Goal: Find specific page/section: Find specific page/section

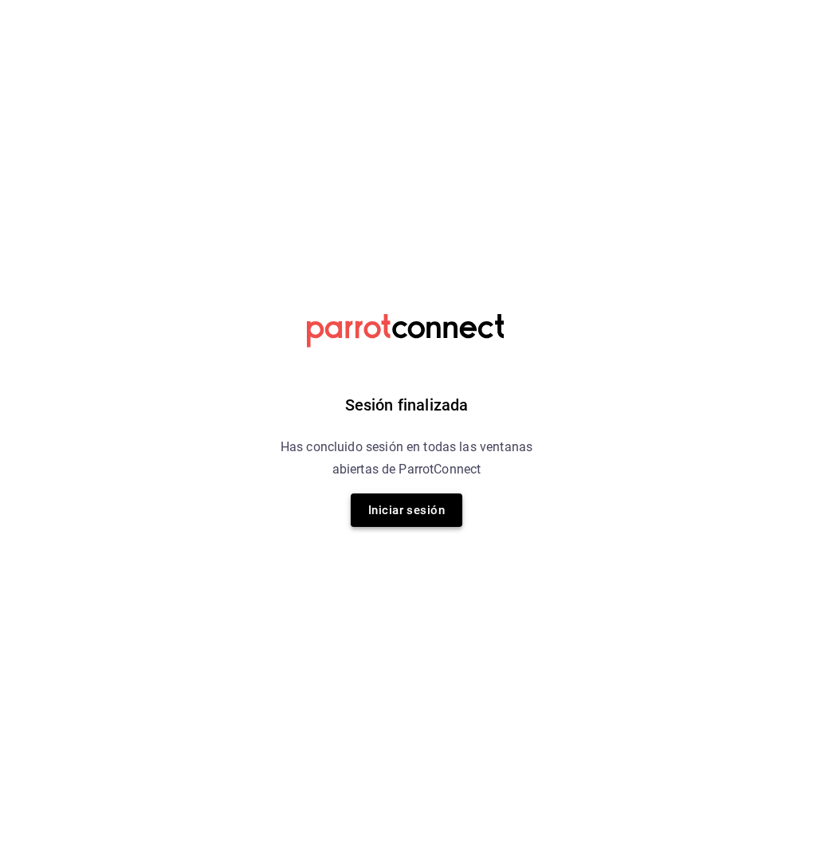
click at [431, 502] on button "Iniciar sesión" at bounding box center [407, 509] width 112 height 33
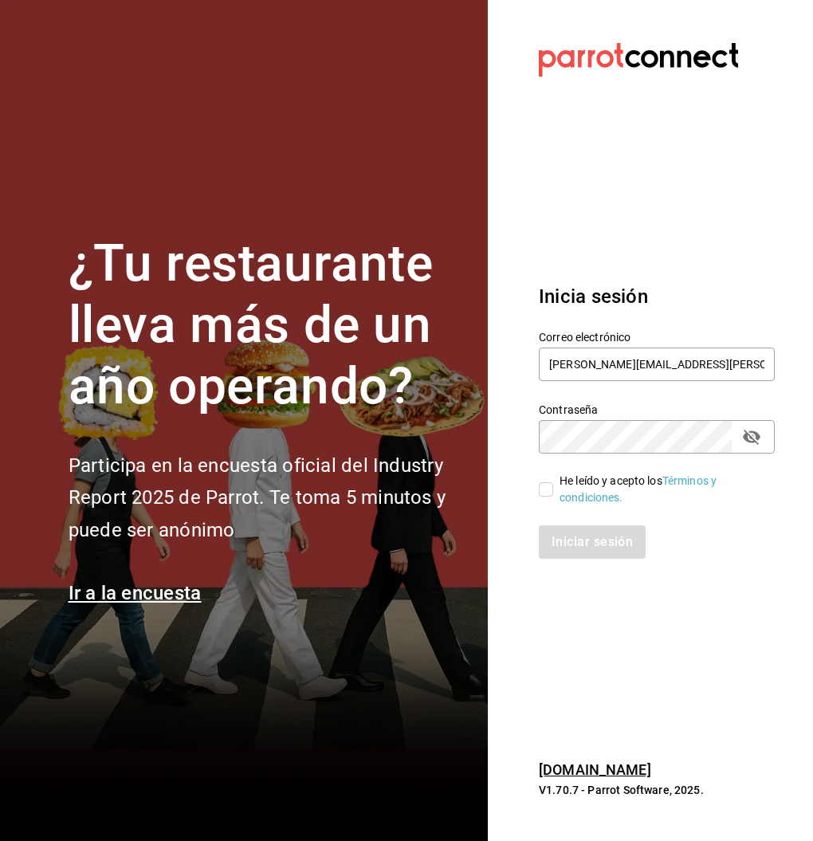
click at [550, 488] on input "He leído y acepto los Términos y condiciones." at bounding box center [546, 489] width 14 height 14
checkbox input "true"
click at [575, 548] on button "Iniciar sesión" at bounding box center [593, 541] width 108 height 33
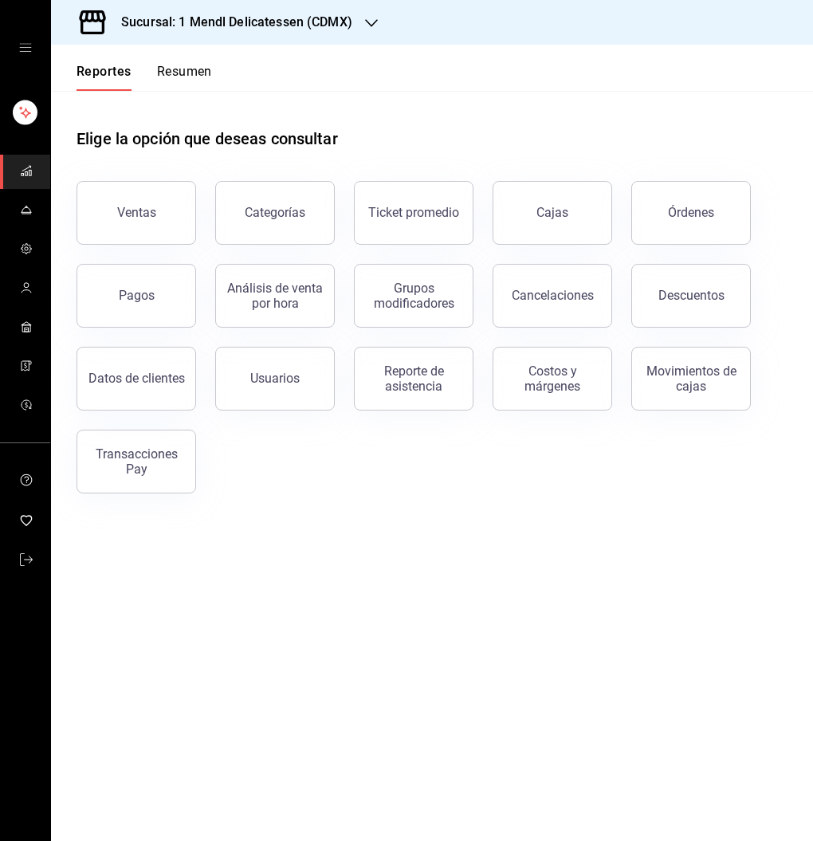
click at [567, 207] on link "Cajas" at bounding box center [553, 213] width 120 height 64
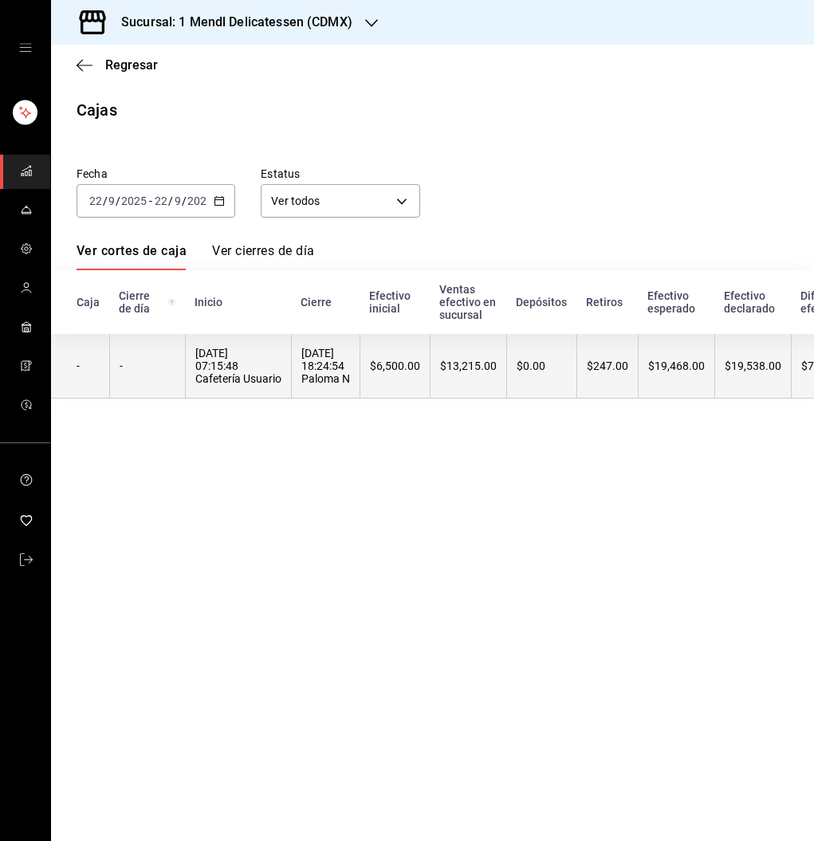
click at [234, 352] on div "[DATE] 07:15:48 Cafetería Usuario" at bounding box center [238, 366] width 86 height 38
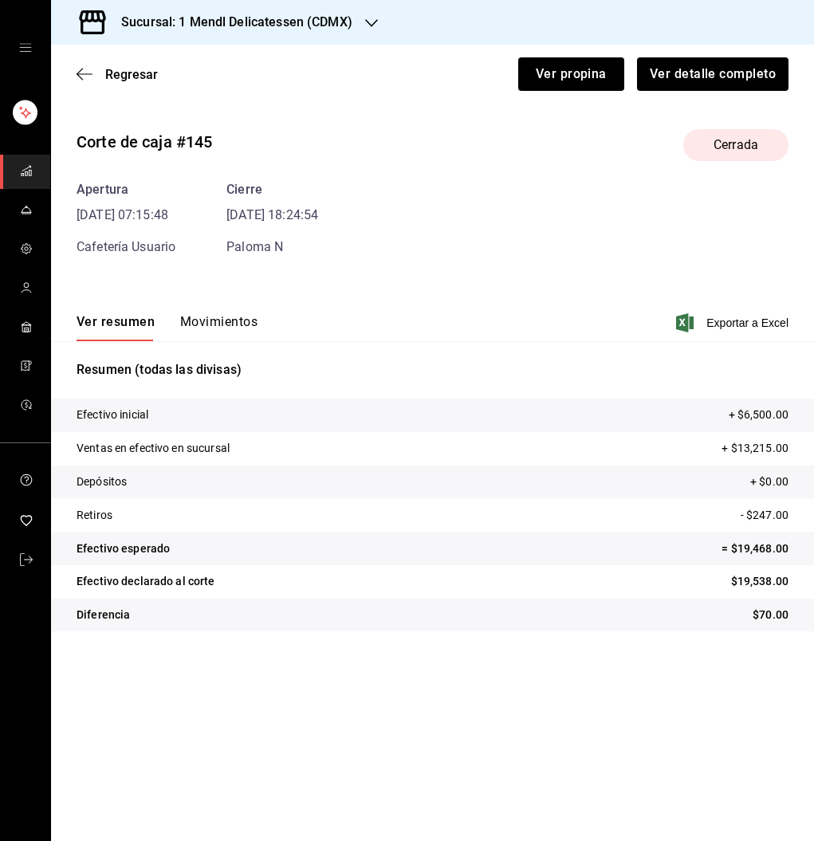
click at [212, 328] on button "Movimientos" at bounding box center [218, 327] width 77 height 27
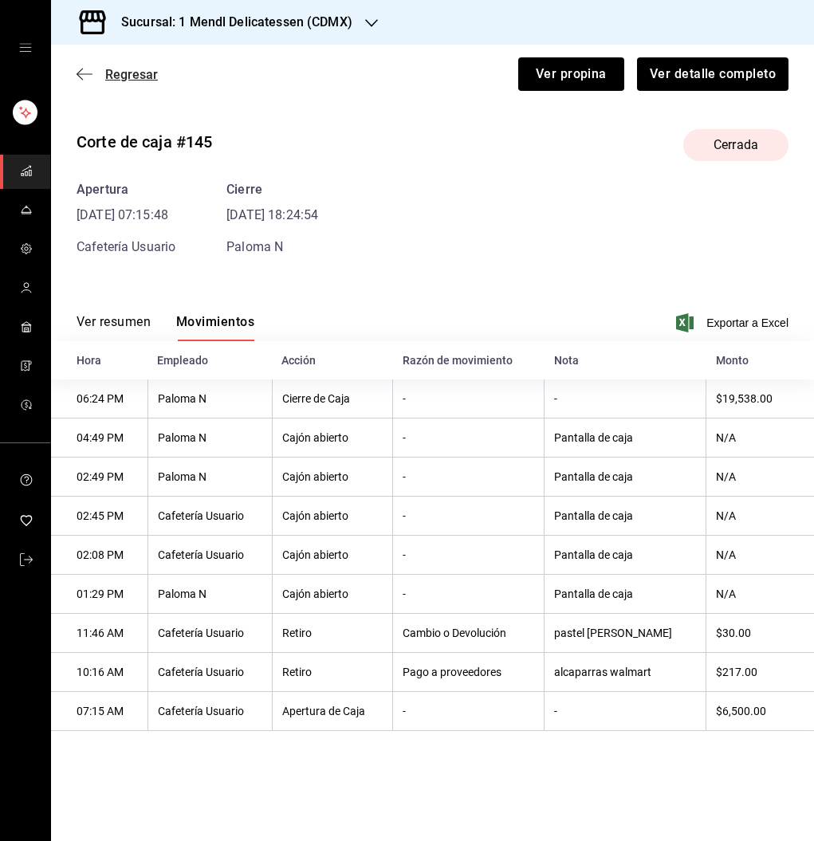
click at [118, 79] on span "Regresar" at bounding box center [131, 74] width 53 height 15
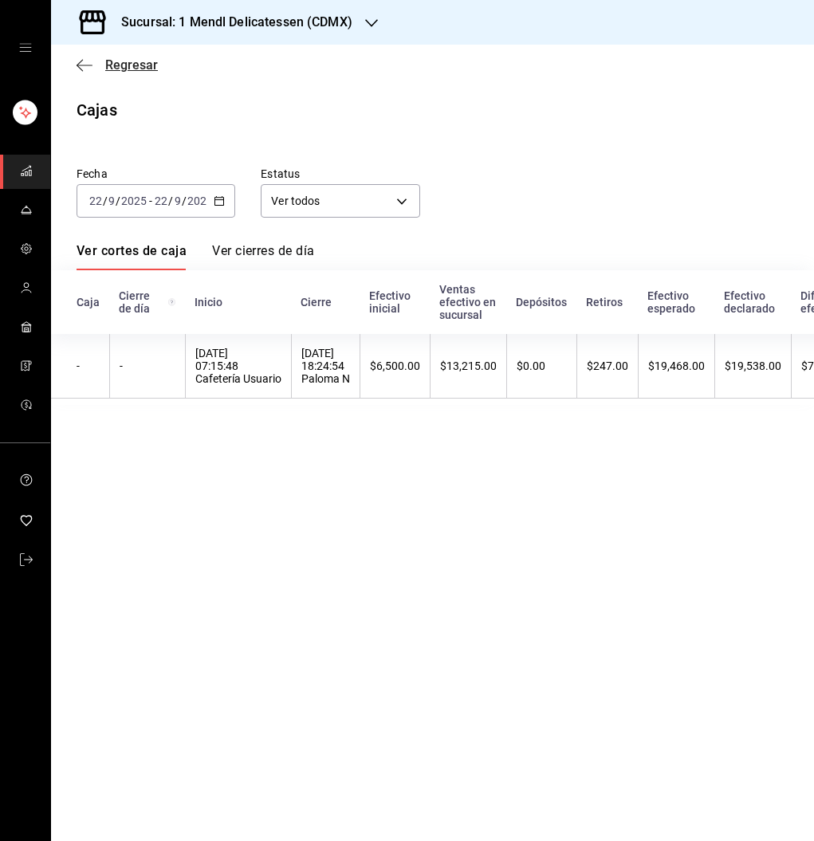
click at [137, 63] on span "Regresar" at bounding box center [131, 64] width 53 height 15
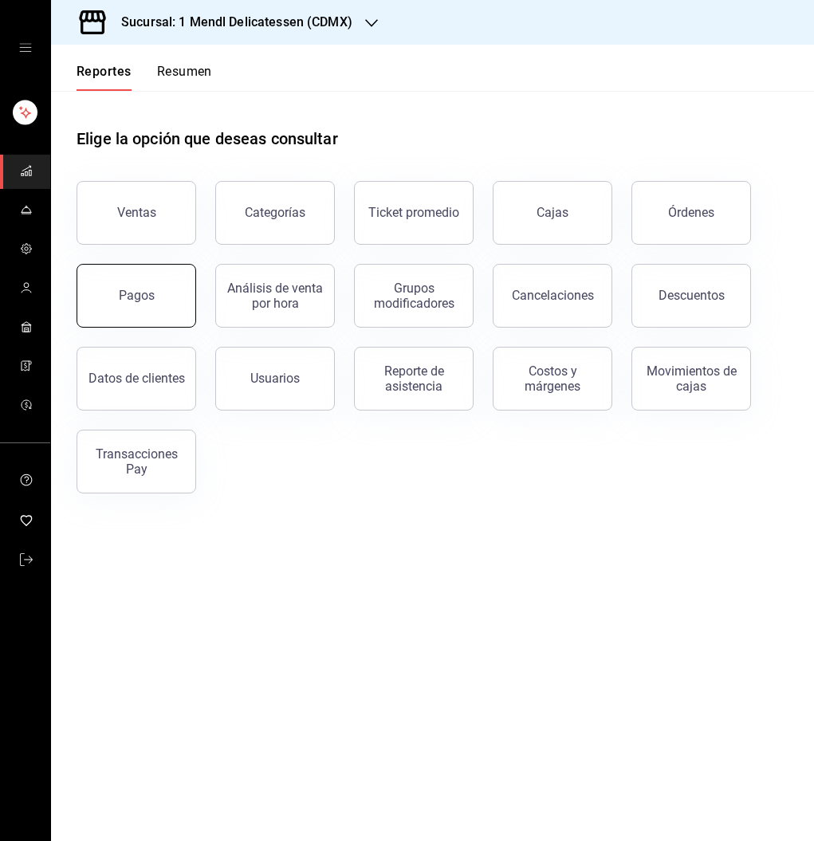
click at [176, 286] on button "Pagos" at bounding box center [137, 296] width 120 height 64
